Goal: Task Accomplishment & Management: Manage account settings

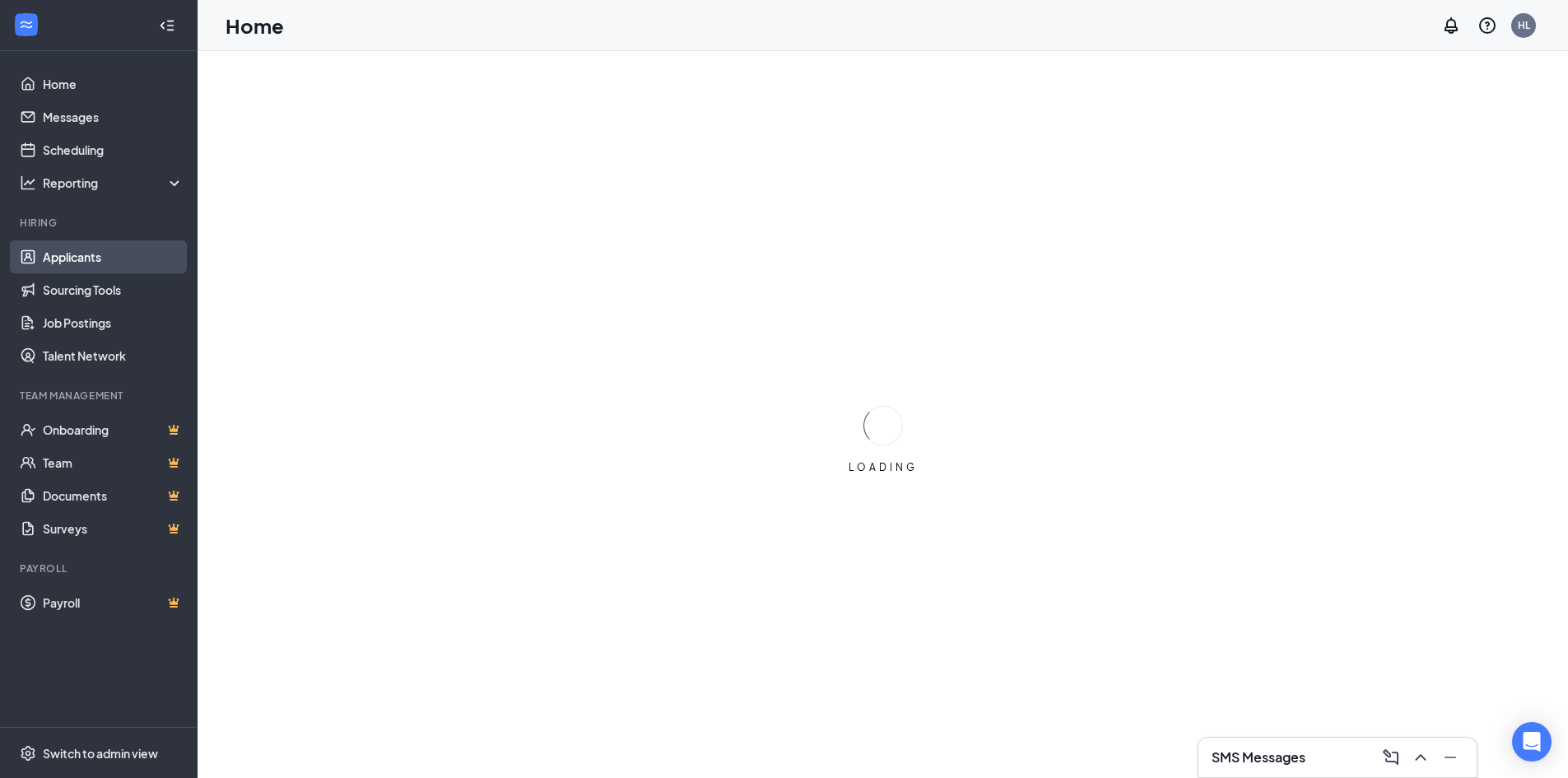
click at [60, 255] on link "Applicants" at bounding box center [113, 256] width 141 height 33
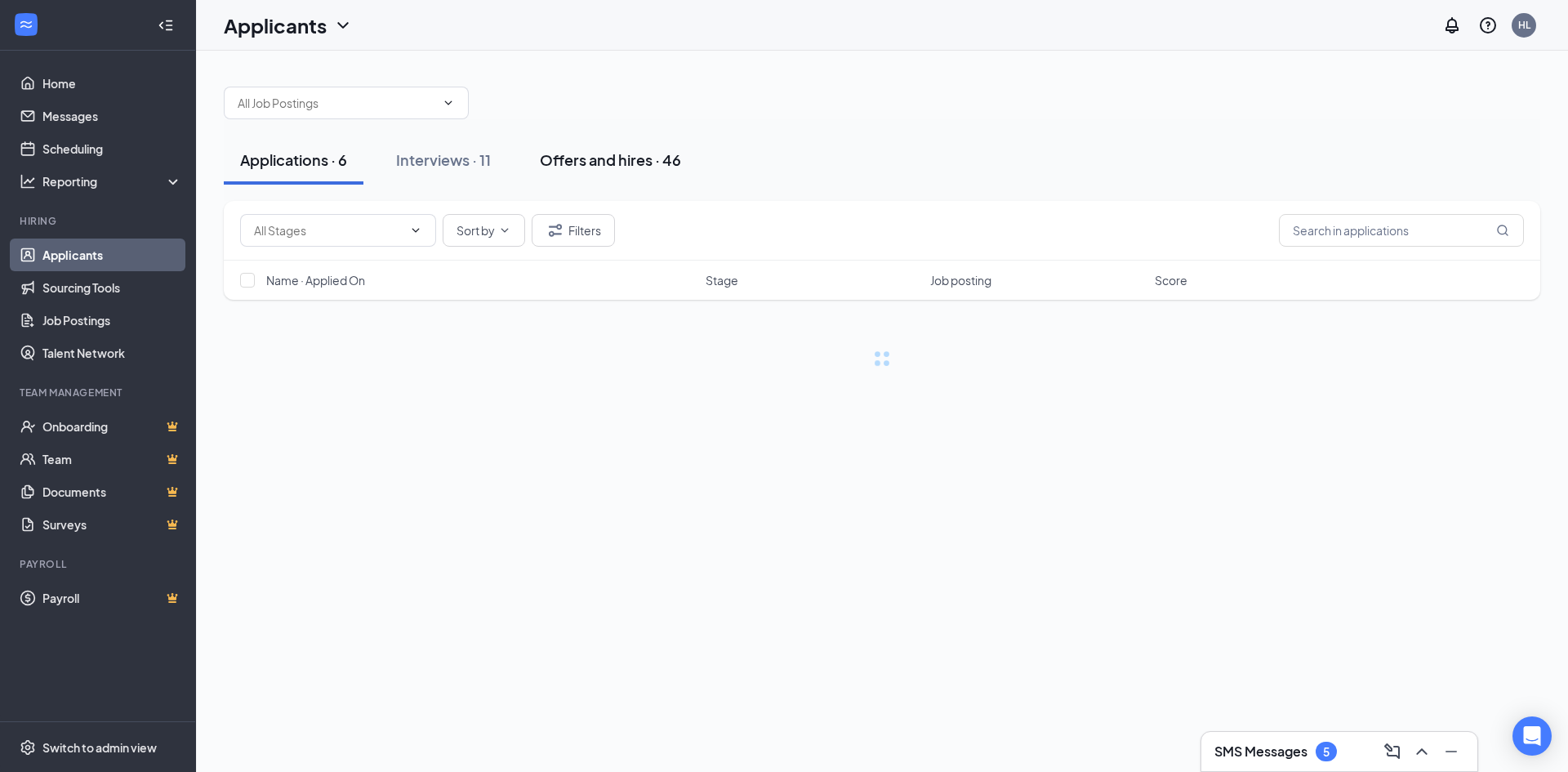
click at [595, 174] on button "Offers and hires · 46" at bounding box center [610, 160] width 174 height 49
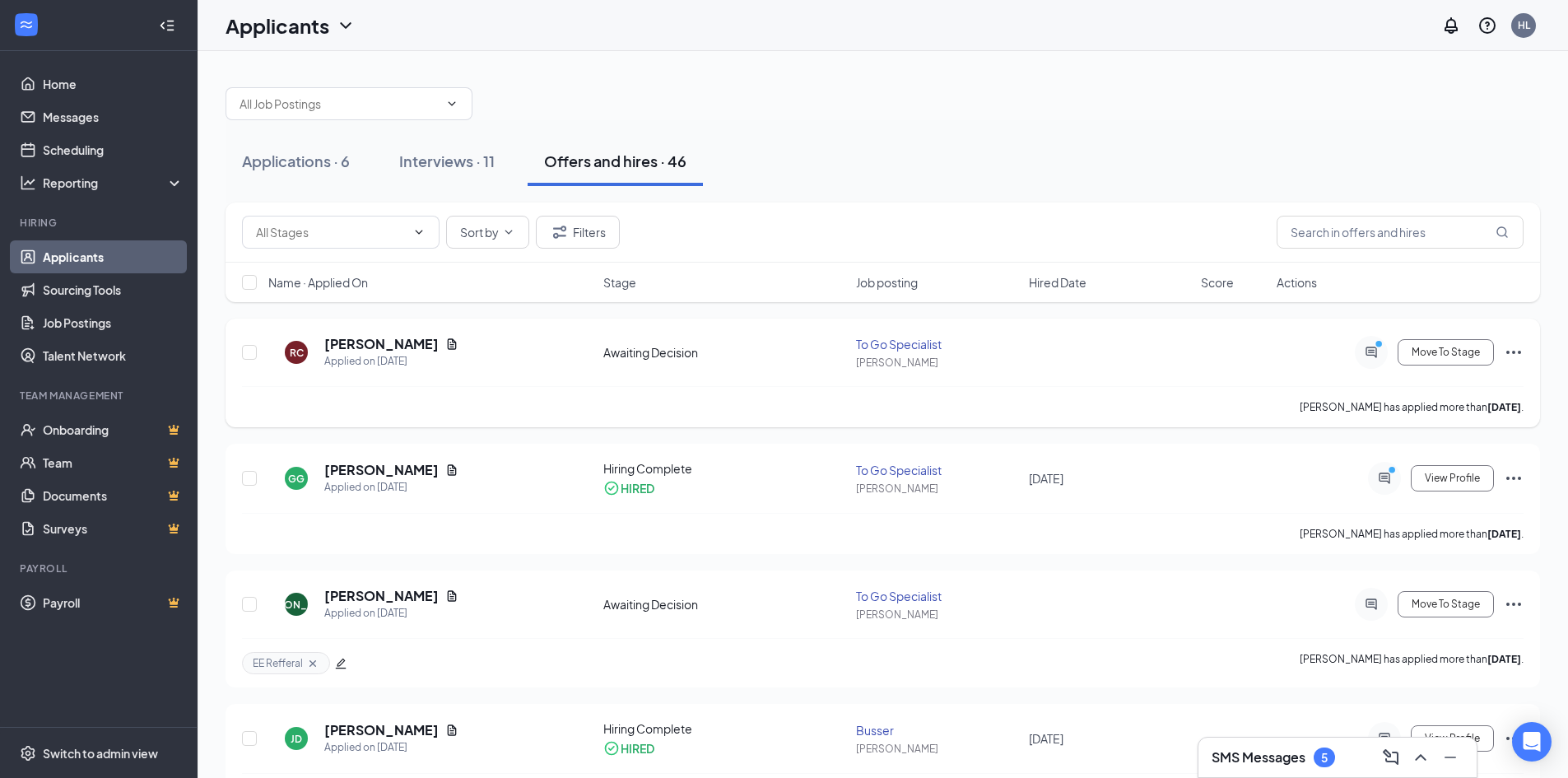
click at [1515, 355] on icon "Ellipses" at bounding box center [1513, 351] width 19 height 19
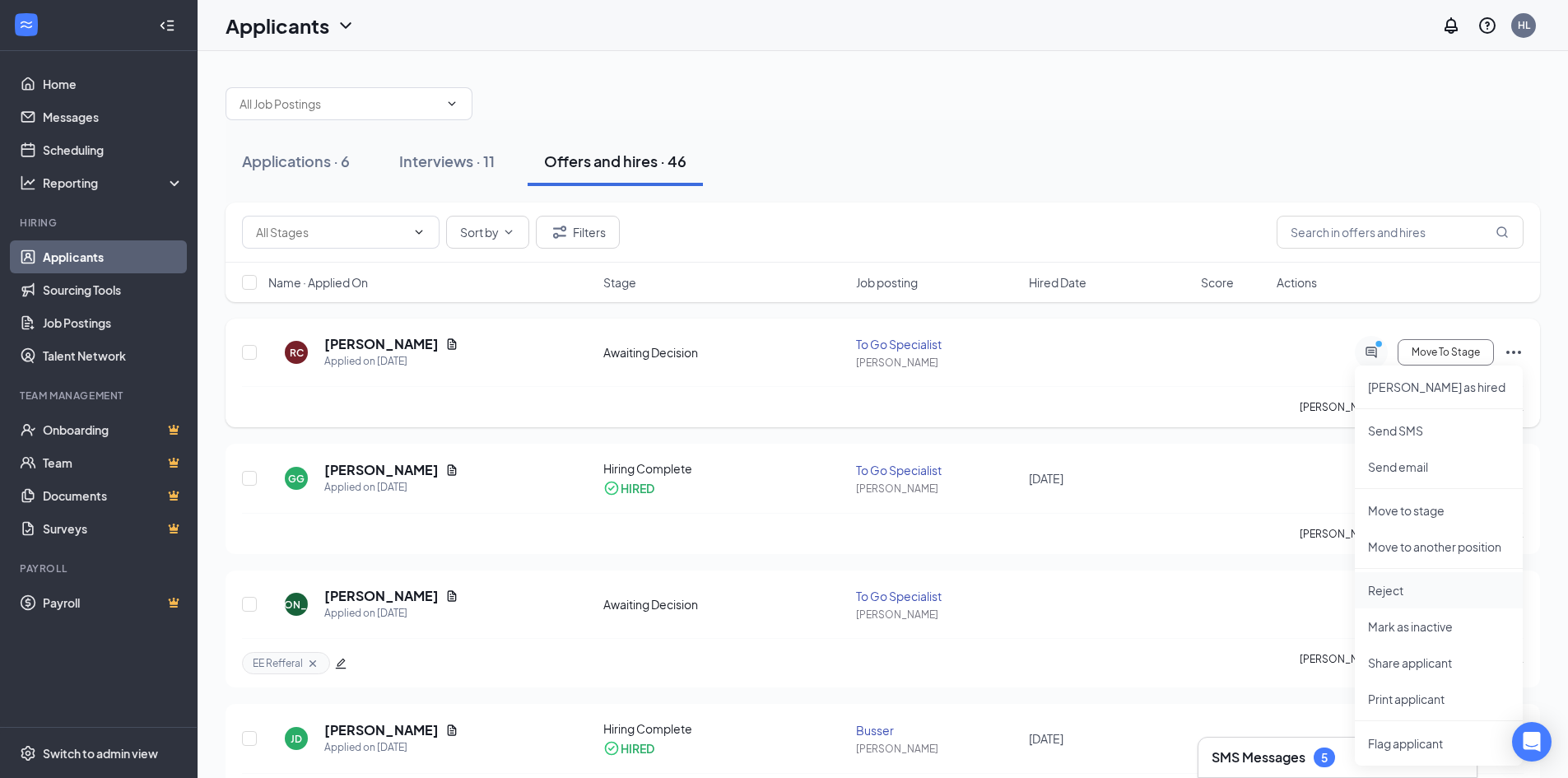
click at [1401, 590] on p "Reject" at bounding box center [1439, 590] width 142 height 17
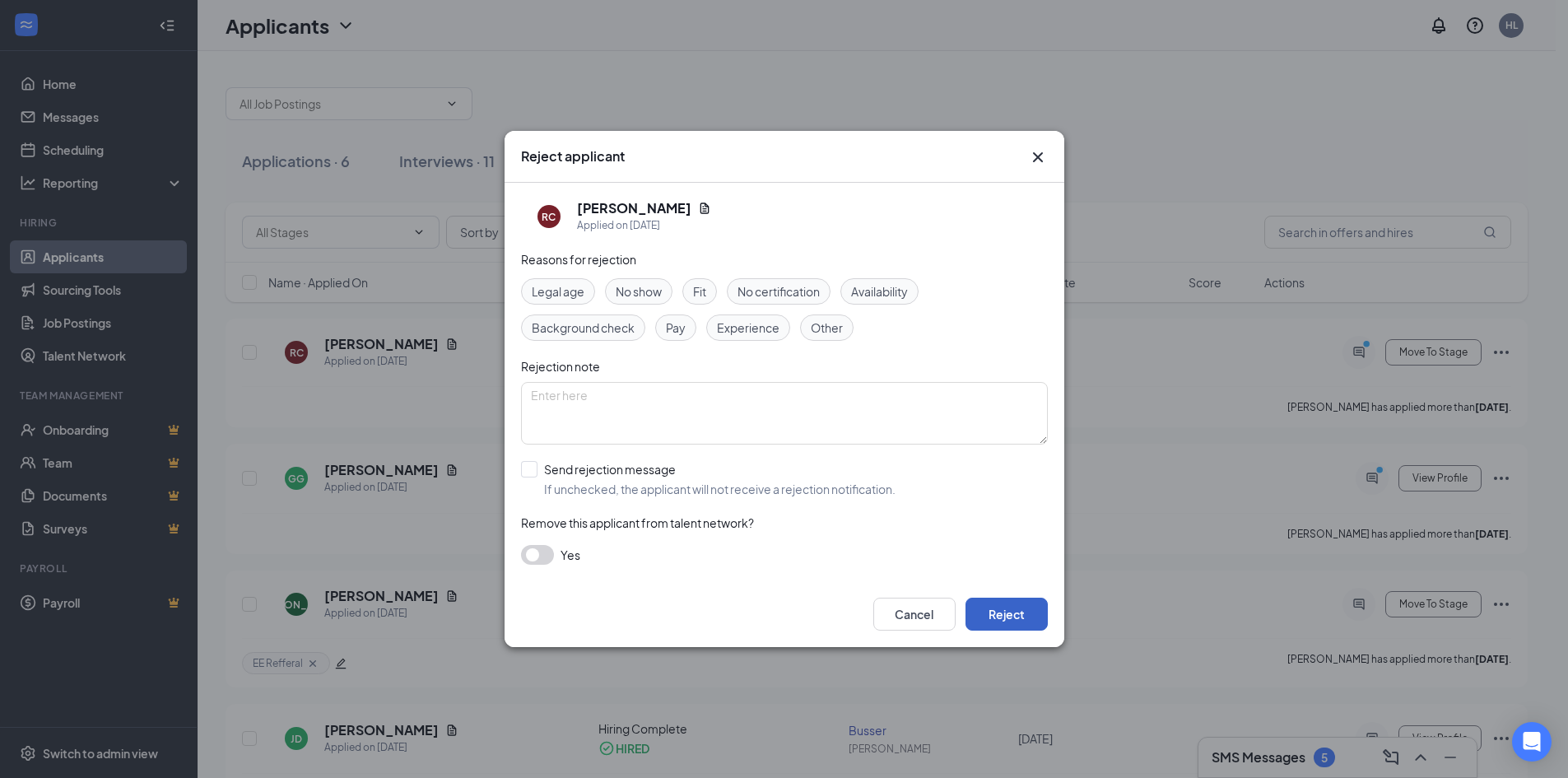
click at [1017, 618] on button "Reject" at bounding box center [1007, 614] width 83 height 33
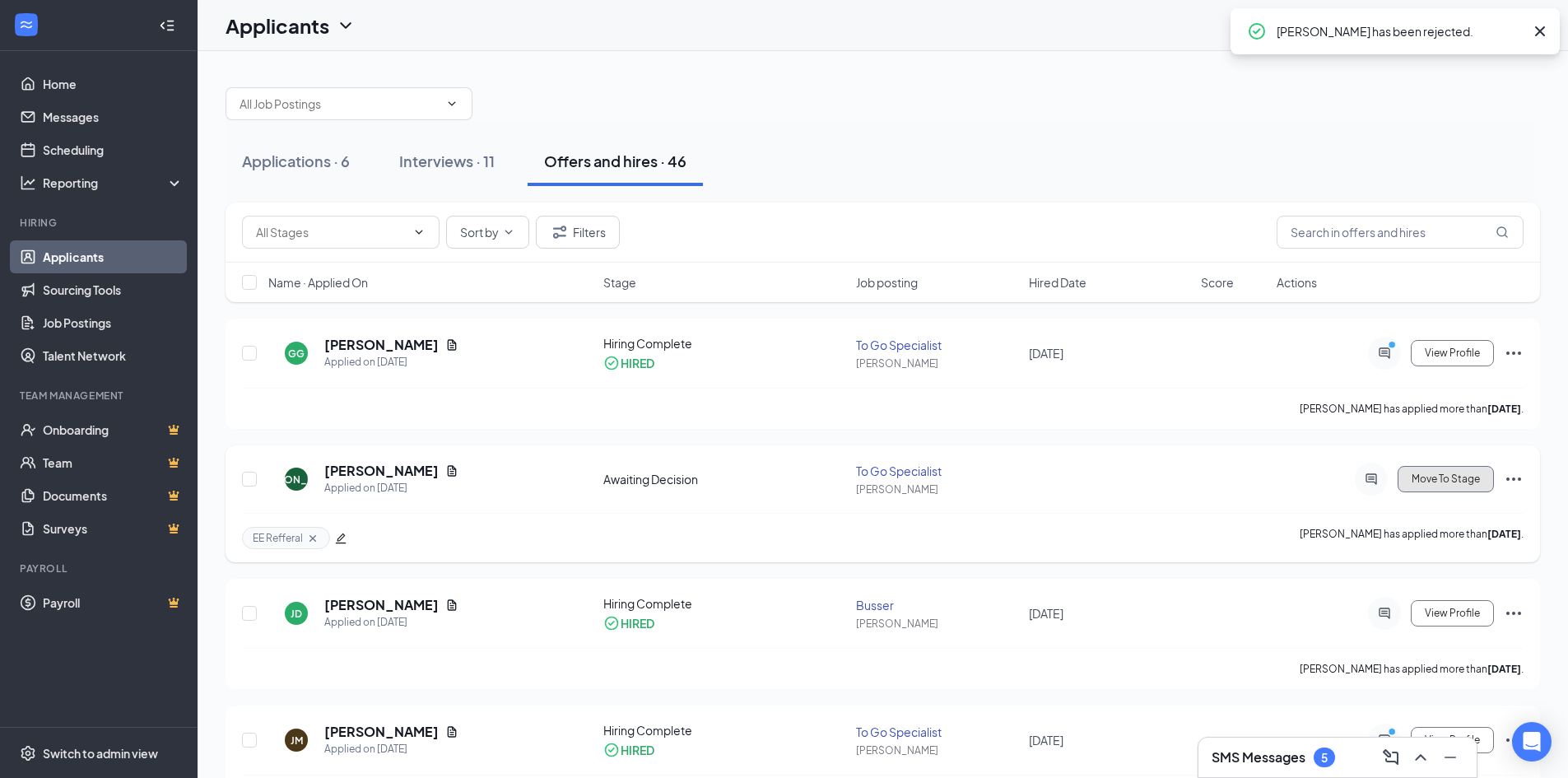
click at [1466, 478] on span "Move To Stage" at bounding box center [1445, 479] width 68 height 12
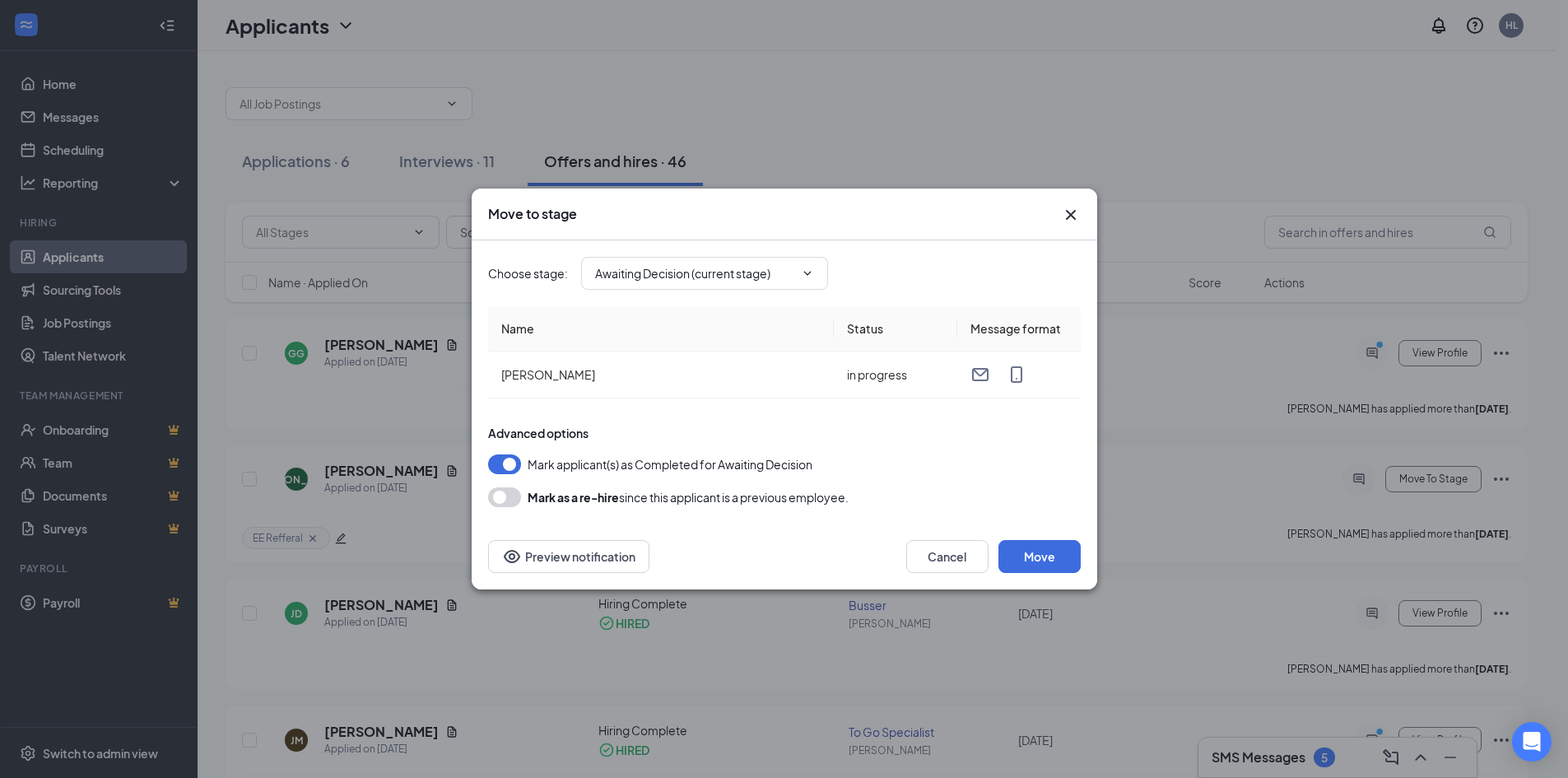
type input "Hiring Complete (final stage)"
click at [701, 274] on input "Hiring Complete (final stage)" at bounding box center [695, 272] width 199 height 18
click at [705, 495] on div "Hiring Complete (final stage)" at bounding box center [685, 493] width 153 height 18
click at [705, 495] on div "Mark as a re-hire since this applicant is a previous employee." at bounding box center [688, 496] width 321 height 19
click at [758, 539] on div "Cancel Move Preview notification" at bounding box center [784, 556] width 626 height 66
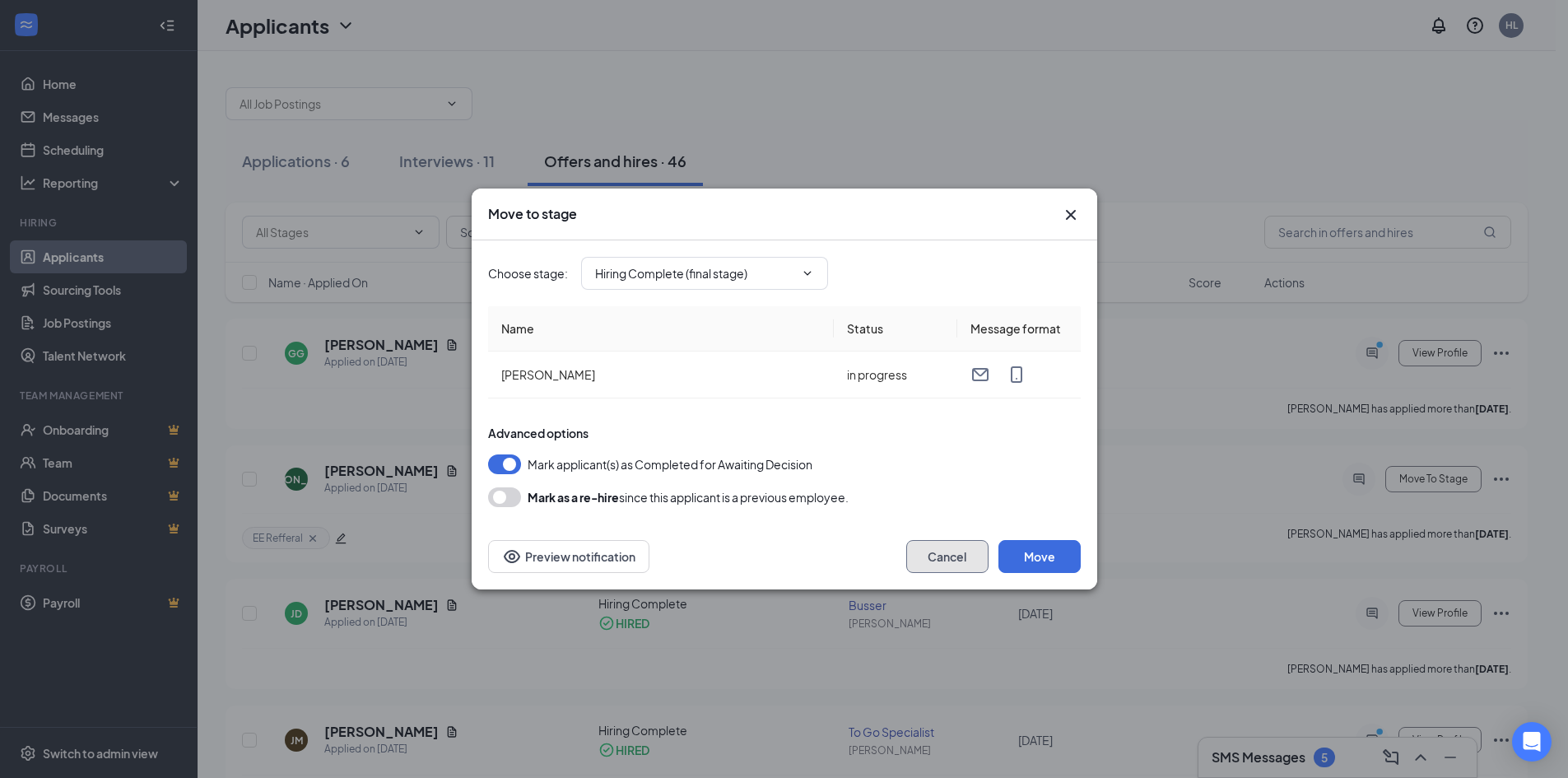
click at [927, 553] on button "Cancel" at bounding box center [948, 555] width 83 height 33
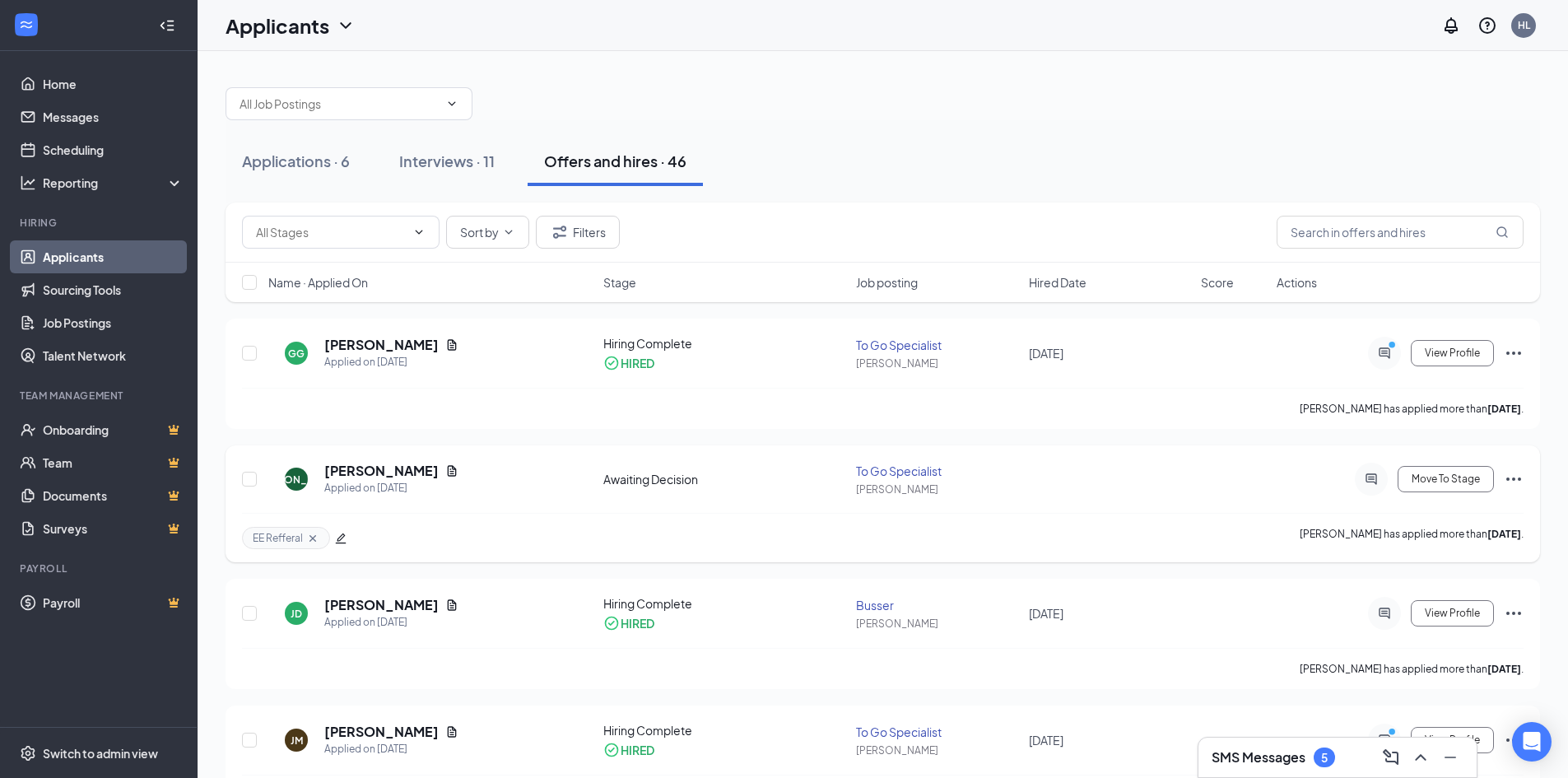
click at [1529, 475] on div "[PERSON_NAME] Applied on [DATE] Awaiting Decision To Go Specialist [PERSON_NAME…" at bounding box center [883, 503] width 1314 height 117
click at [1521, 479] on icon "Ellipses" at bounding box center [1513, 478] width 19 height 19
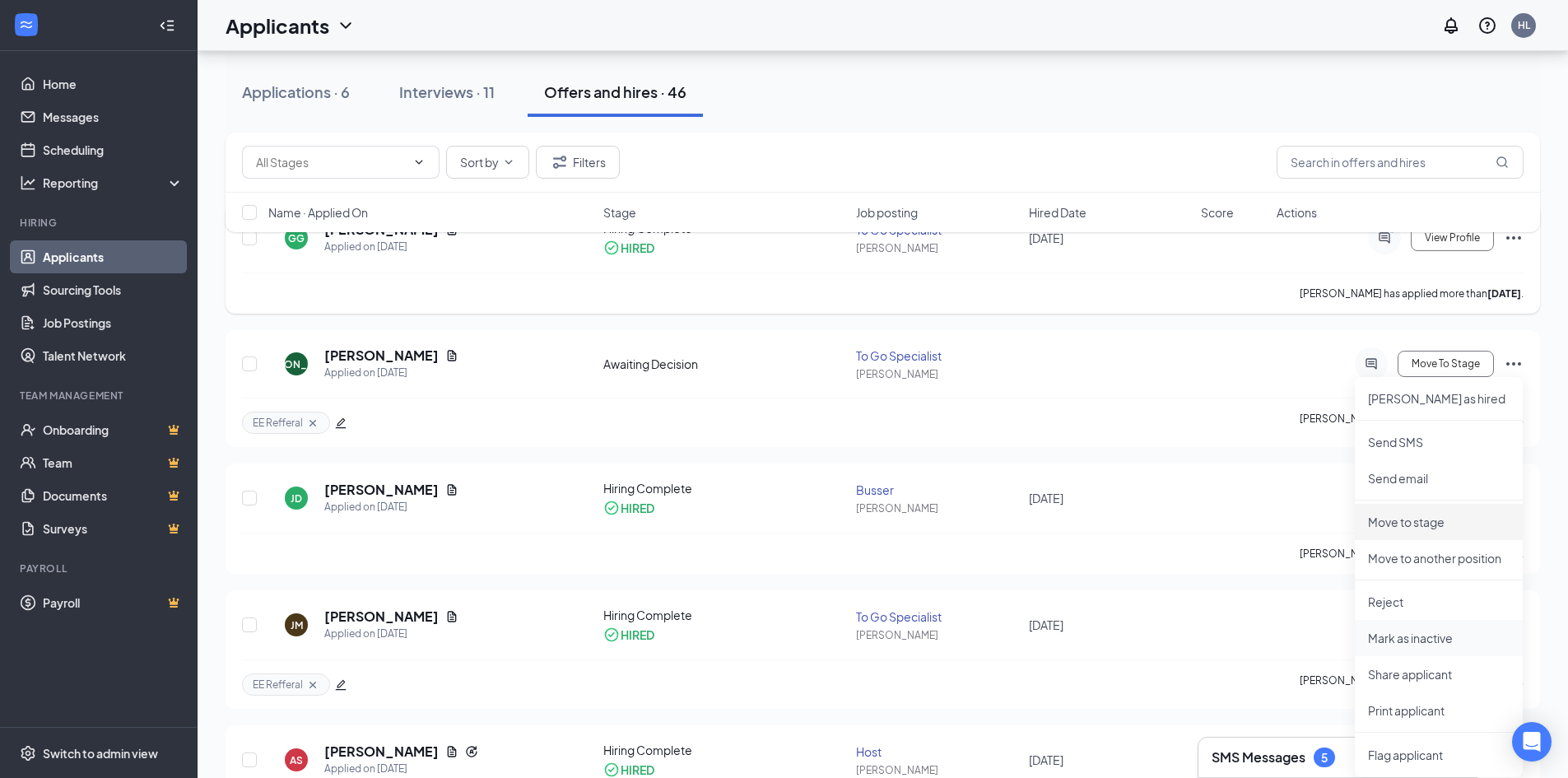
scroll to position [164, 0]
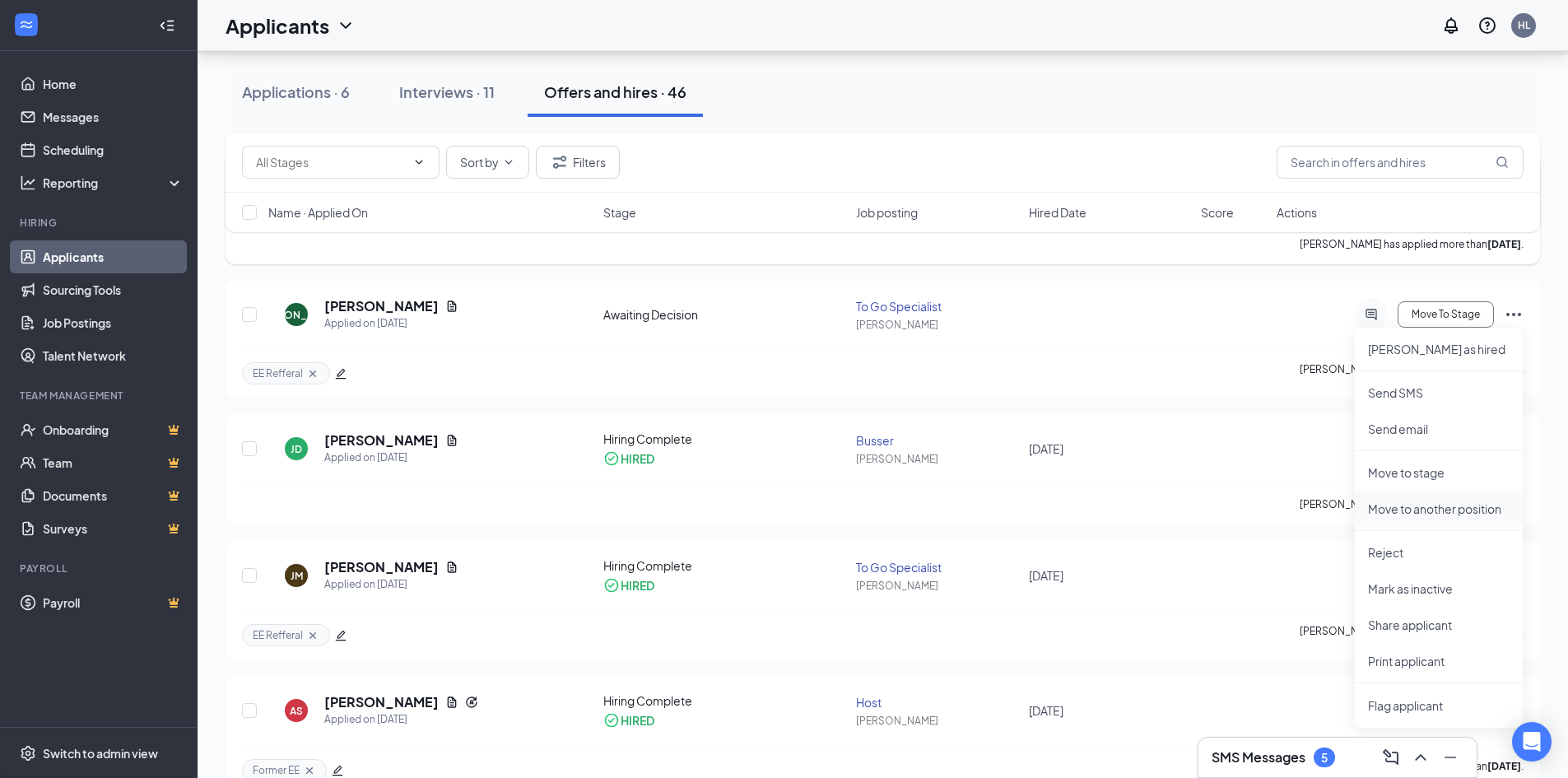
click at [1468, 512] on p "Move to another position" at bounding box center [1439, 509] width 142 height 17
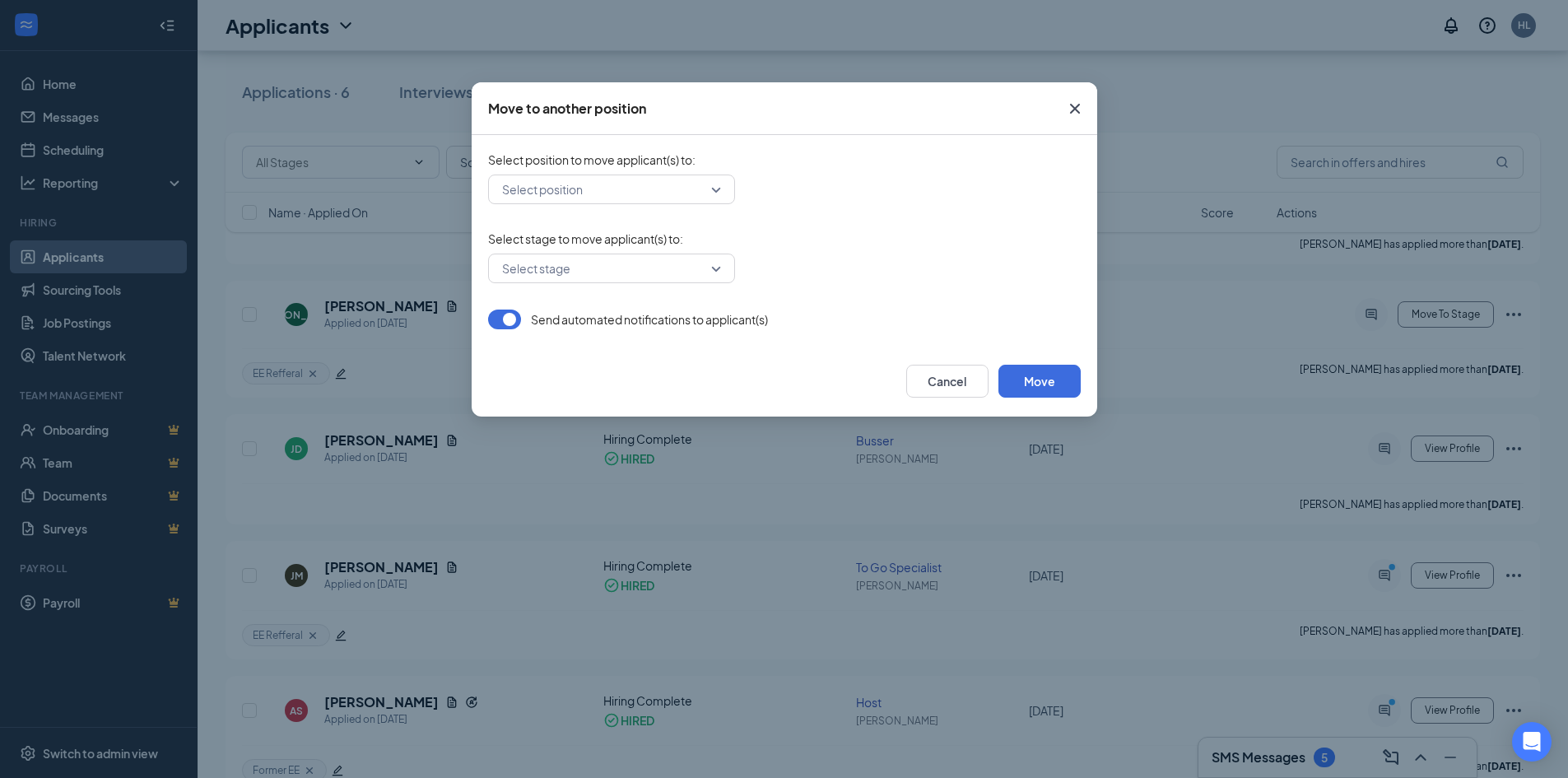
click at [661, 190] on input "search" at bounding box center [606, 189] width 216 height 28
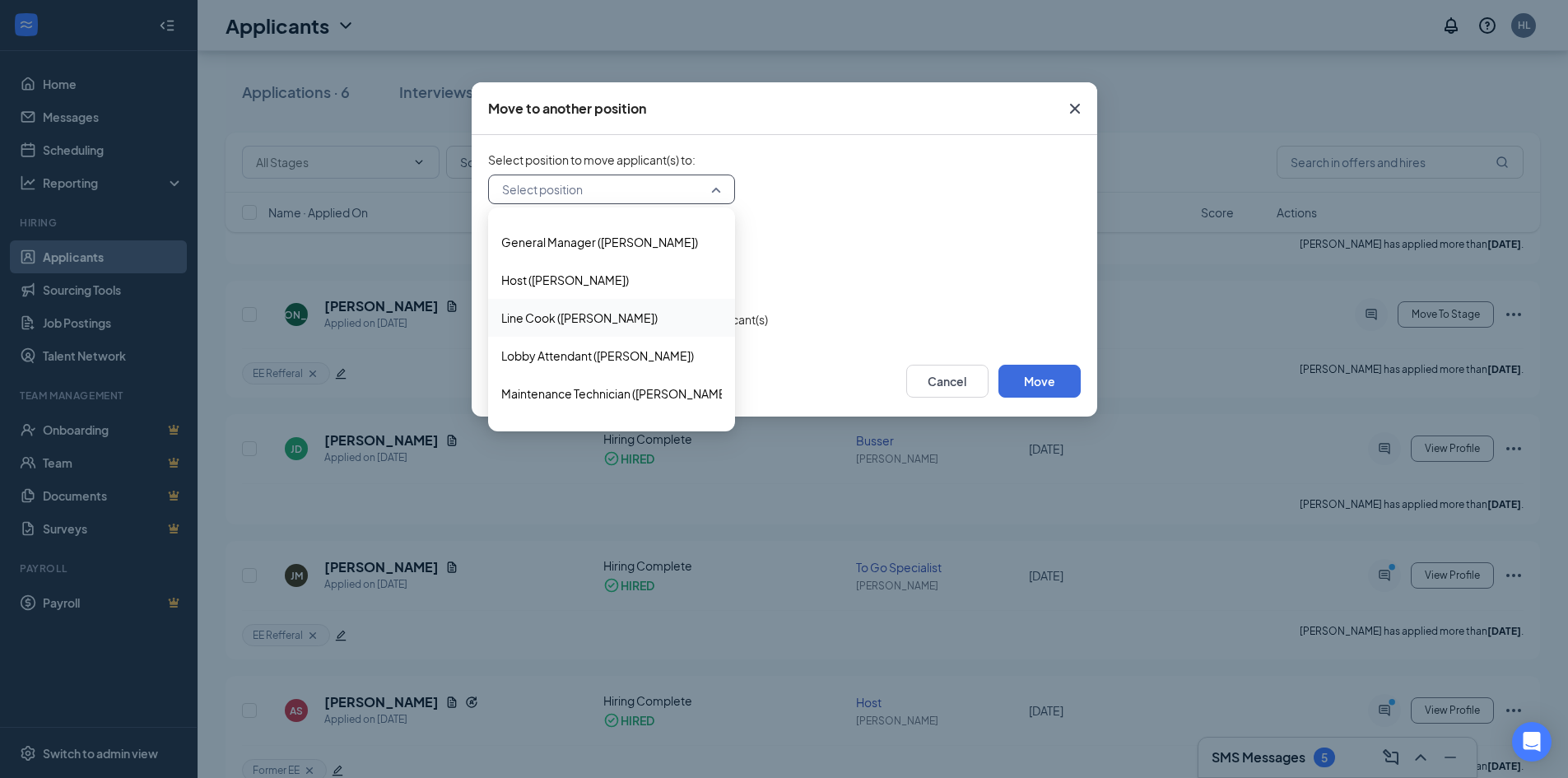
scroll to position [330, 0]
click at [631, 365] on div "Prep Cook ([PERSON_NAME])" at bounding box center [611, 357] width 247 height 38
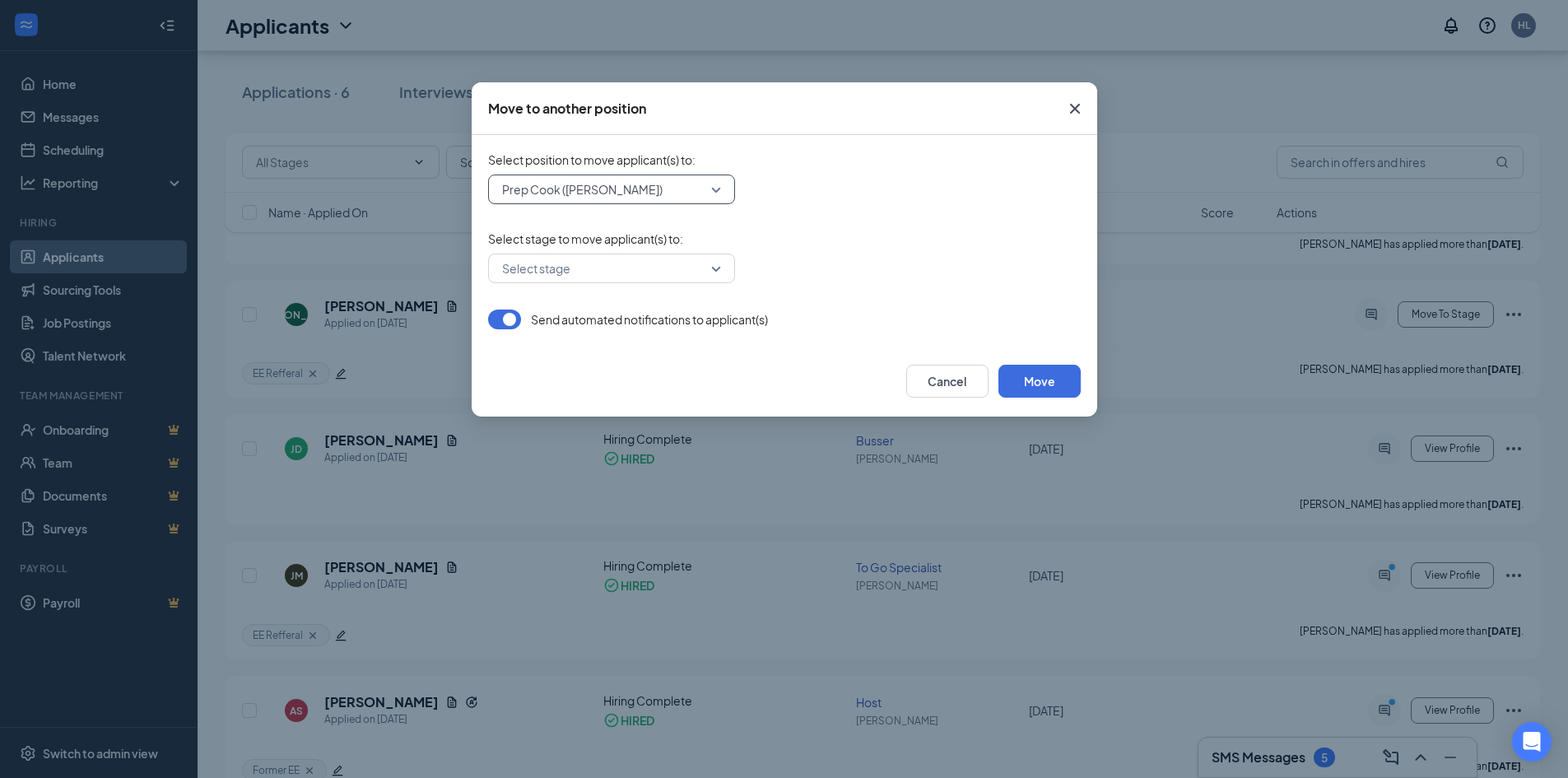
click at [685, 276] on input "search" at bounding box center [606, 268] width 216 height 28
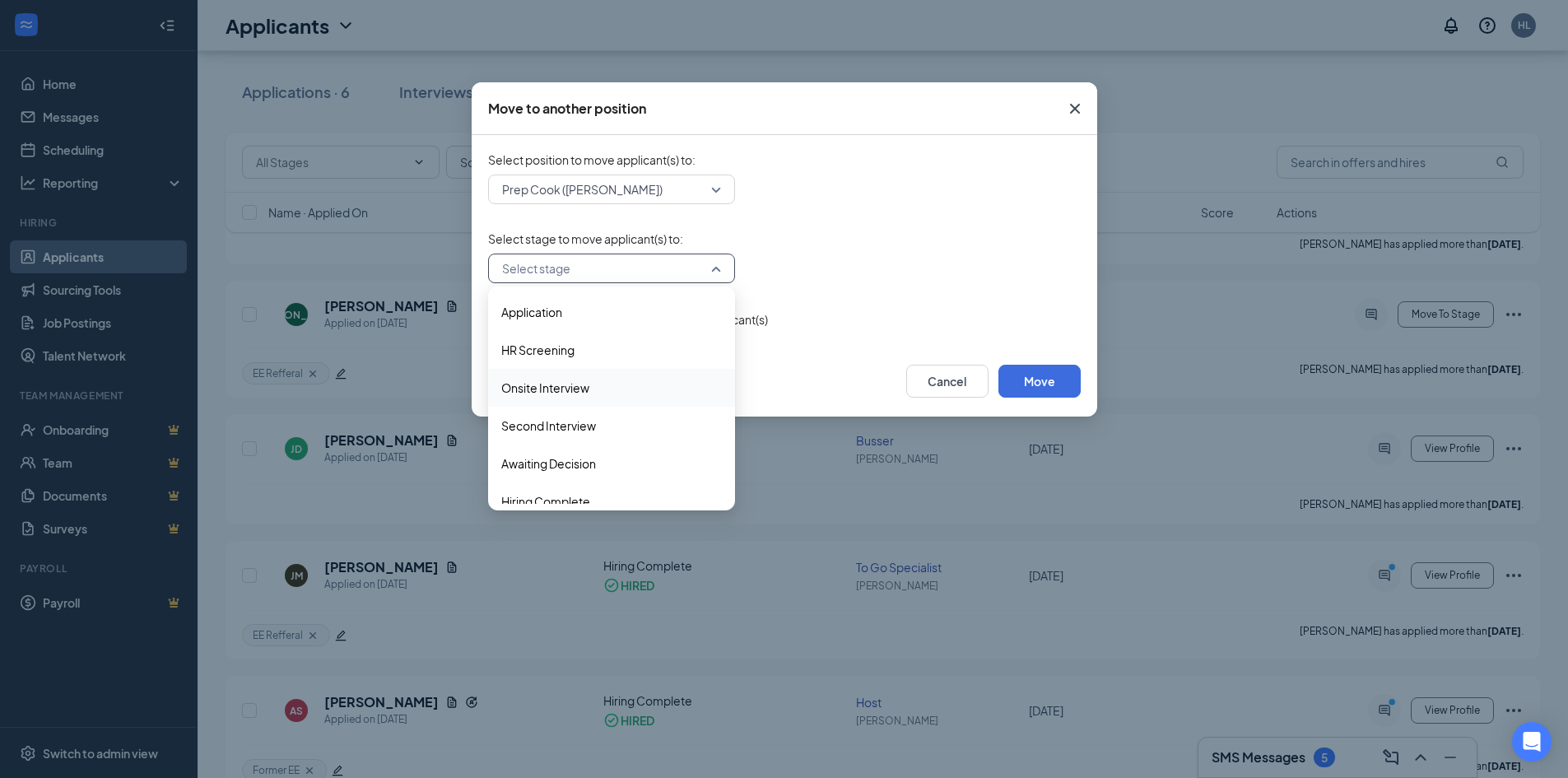
scroll to position [17, 0]
click at [602, 486] on span "Hiring Complete" at bounding box center [612, 484] width 221 height 18
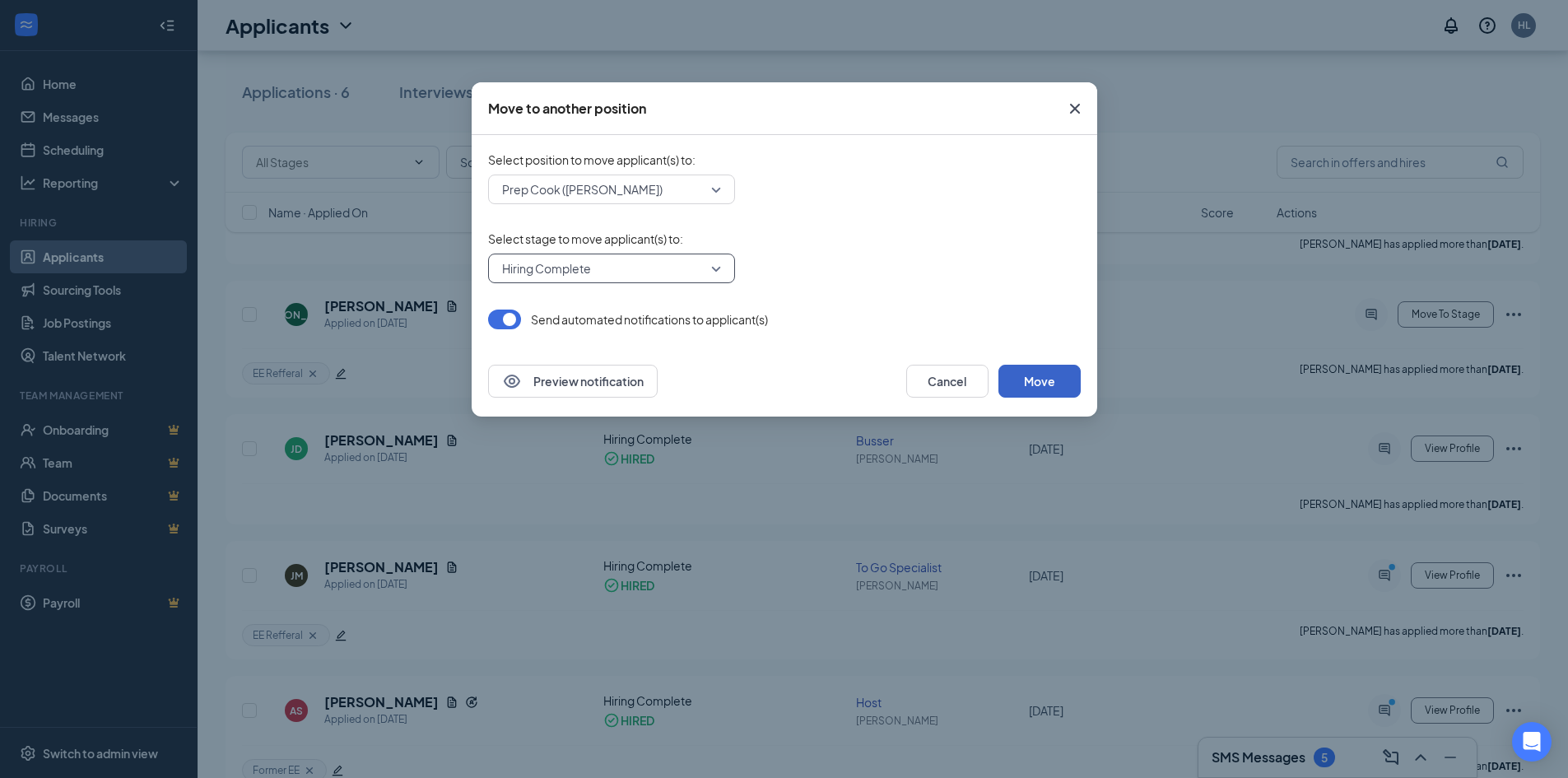
click at [1047, 371] on button "Move" at bounding box center [1039, 381] width 83 height 33
